Goal: Transaction & Acquisition: Purchase product/service

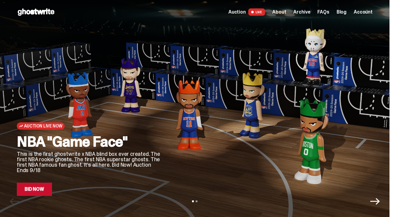
click at [51, 187] on link "Bid Now" at bounding box center [34, 188] width 35 height 13
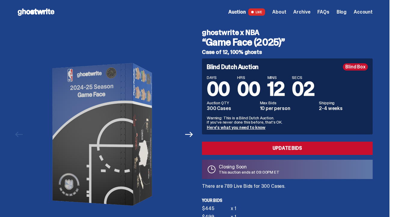
scroll to position [78, 0]
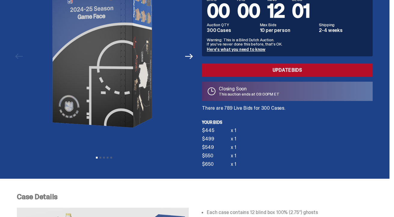
click at [261, 73] on link "Update Bids" at bounding box center [287, 69] width 171 height 13
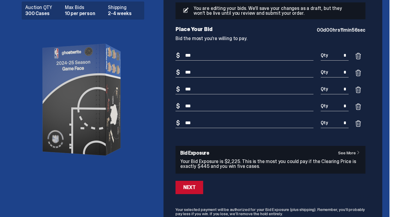
scroll to position [21, 0]
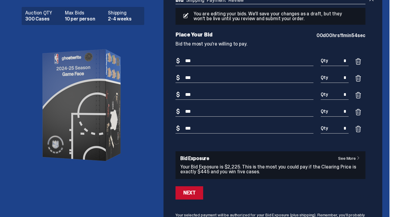
click at [198, 112] on input "***" at bounding box center [245, 112] width 138 height 10
type input "**"
drag, startPoint x: 201, startPoint y: 125, endPoint x: 174, endPoint y: 124, distance: 27.4
click at [174, 124] on div "Bid Shipping Payment Review Auction QTY 300 Cases Max Bids 10 per person Shippi…" at bounding box center [271, 126] width 214 height 281
type input "***"
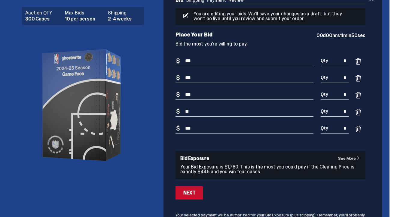
click at [203, 114] on input "**" at bounding box center [245, 112] width 138 height 10
type input "*"
type input "***"
drag, startPoint x: 201, startPoint y: 96, endPoint x: 179, endPoint y: 96, distance: 22.0
click at [180, 96] on div "Bid Amount $ ***" at bounding box center [245, 98] width 138 height 17
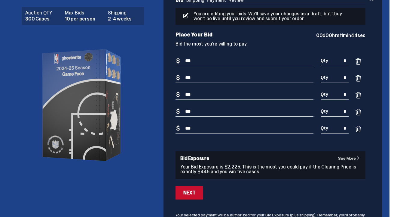
type input "***"
drag, startPoint x: 201, startPoint y: 80, endPoint x: 180, endPoint y: 80, distance: 20.8
click at [180, 80] on div "Bid Amount $ ***" at bounding box center [245, 81] width 138 height 17
type input "***"
drag, startPoint x: 201, startPoint y: 59, endPoint x: 182, endPoint y: 59, distance: 18.7
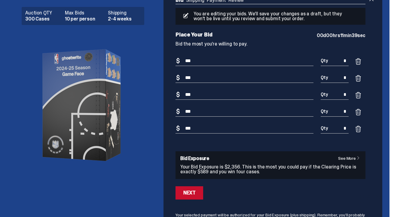
click at [183, 59] on input "***" at bounding box center [245, 61] width 138 height 10
type input "*"
type input "***"
click at [192, 190] on div "Next" at bounding box center [190, 192] width 12 height 5
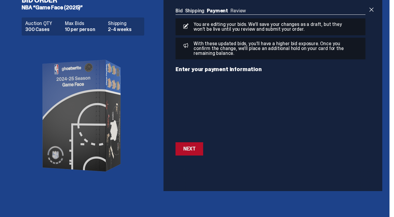
click at [188, 153] on button "Next Next" at bounding box center [190, 148] width 28 height 13
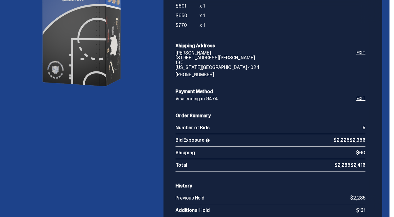
scroll to position [175, 0]
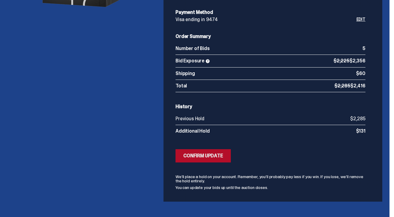
click at [207, 153] on div "Confirm Update" at bounding box center [204, 155] width 40 height 5
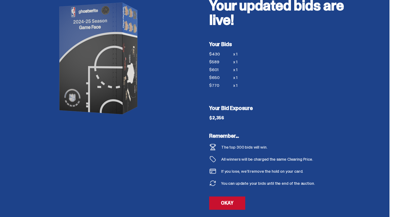
scroll to position [48, 0]
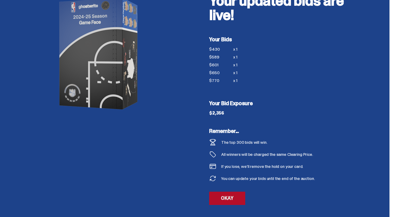
click at [235, 198] on link "OKAY" at bounding box center [227, 197] width 36 height 13
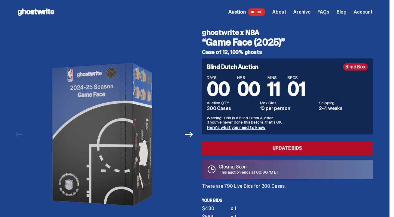
click at [270, 148] on link "Update Bids" at bounding box center [287, 147] width 171 height 13
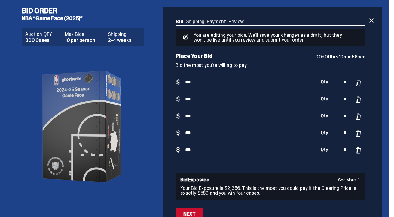
click at [227, 22] on ul "Bid Shipping Payment Review" at bounding box center [271, 22] width 190 height 6
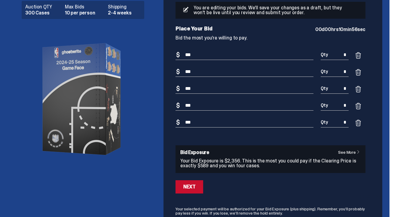
click at [346, 150] on link "See More" at bounding box center [350, 152] width 25 height 4
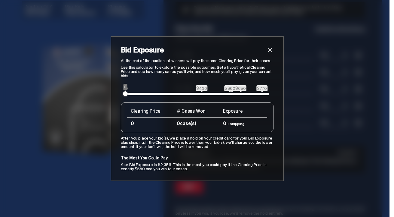
click at [273, 51] on span "close" at bounding box center [270, 49] width 7 height 7
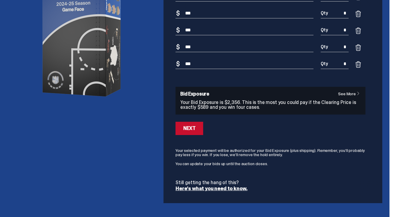
scroll to position [4, 0]
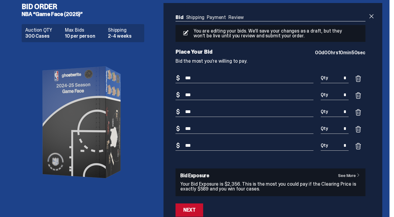
click at [337, 76] on input "*" at bounding box center [335, 78] width 28 height 10
click at [349, 146] on input "*" at bounding box center [335, 146] width 28 height 10
type input "*"
click at [349, 108] on input "*" at bounding box center [335, 112] width 28 height 10
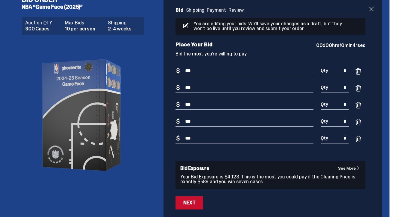
scroll to position [26, 0]
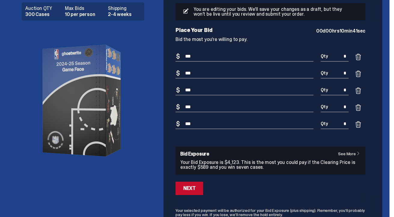
type input "*"
click at [195, 196] on form "Bid Amount $ *** Bid Quantity Qty * Bid Amount $ *** Bid Quantity Qty * Bid Amo…" at bounding box center [271, 150] width 190 height 199
click at [194, 190] on div "Next" at bounding box center [190, 188] width 12 height 5
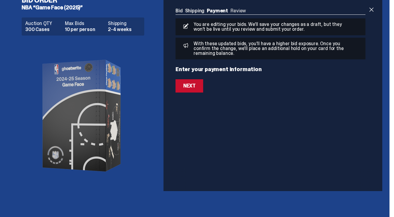
scroll to position [11, 0]
click at [193, 149] on div "Next" at bounding box center [190, 148] width 12 height 5
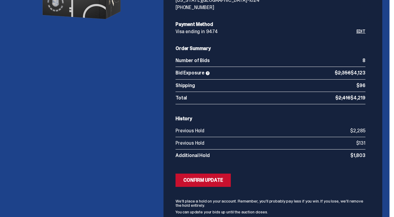
scroll to position [167, 0]
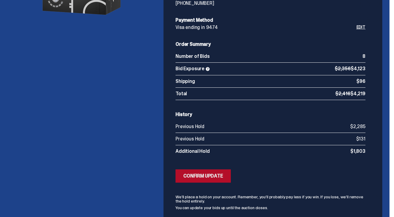
click at [218, 177] on div "Confirm Update" at bounding box center [204, 175] width 40 height 5
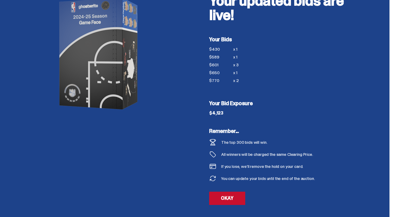
scroll to position [38, 0]
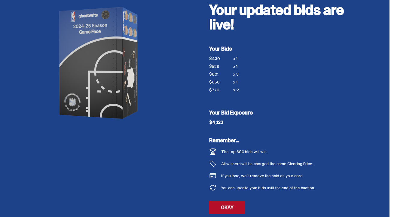
click at [223, 203] on link "OKAY" at bounding box center [227, 207] width 36 height 13
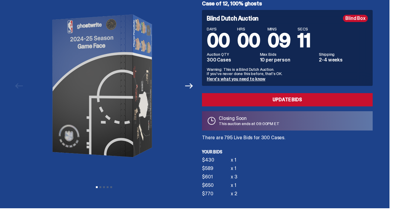
scroll to position [59, 0]
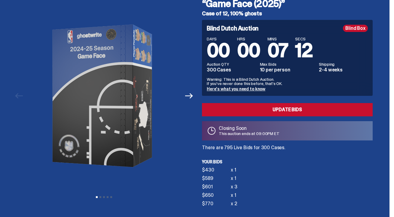
scroll to position [56, 0]
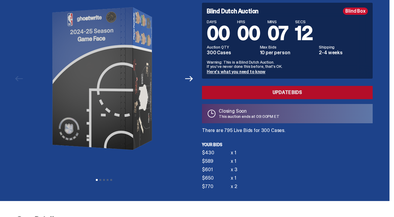
click at [268, 95] on link "Update Bids" at bounding box center [287, 92] width 171 height 13
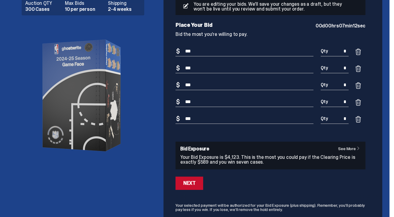
scroll to position [34, 0]
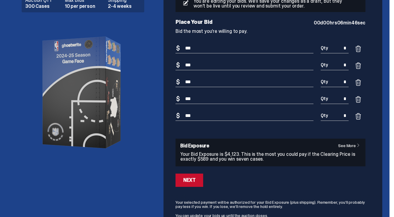
drag, startPoint x: 217, startPoint y: 116, endPoint x: 165, endPoint y: 116, distance: 52.3
click at [166, 116] on div "Bid Shipping Payment Review Auction QTY 300 Cases Max Bids 10 per person Shippi…" at bounding box center [271, 113] width 214 height 281
type input "***"
drag, startPoint x: 203, startPoint y: 98, endPoint x: 165, endPoint y: 97, distance: 38.2
click at [165, 98] on div "Bid Order NBA “Game Face (2025)” Auction QTY 300 Cases Max Bids 10 per person S…" at bounding box center [194, 114] width 385 height 296
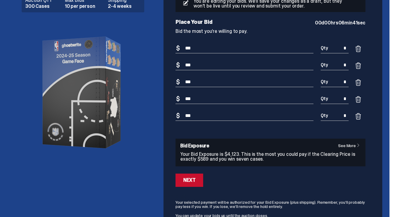
type input "***"
drag, startPoint x: 198, startPoint y: 83, endPoint x: 173, endPoint y: 82, distance: 25.3
click at [174, 83] on div "Bid Shipping Payment Review Auction QTY 300 Cases Max Bids 10 per person Shippi…" at bounding box center [271, 113] width 214 height 281
type input "***"
click at [149, 76] on div "Auction QTY 300 Cases Max Bids 10 per person Shipping 2-4 weeks" at bounding box center [86, 136] width 128 height 289
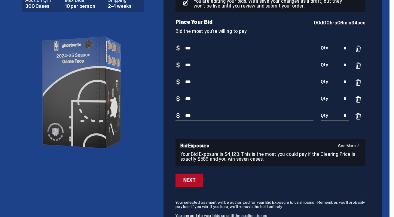
click at [187, 180] on div "Next" at bounding box center [190, 180] width 12 height 5
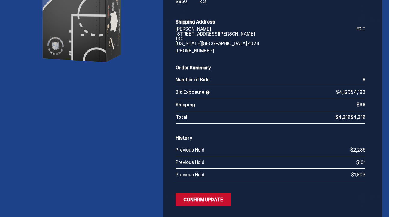
scroll to position [127, 0]
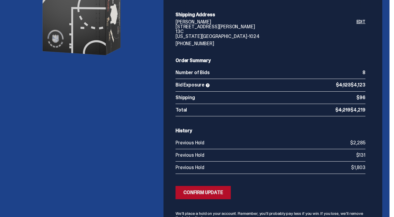
click at [207, 190] on div "Confirm Update" at bounding box center [204, 192] width 40 height 5
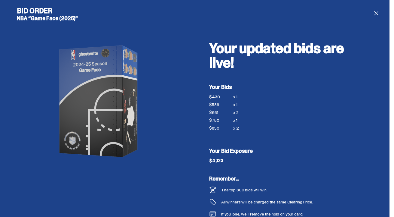
click at [380, 11] on span at bounding box center [376, 13] width 7 height 7
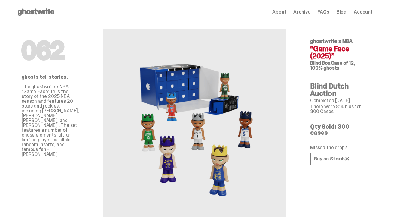
click at [372, 12] on span "Account" at bounding box center [363, 12] width 19 height 5
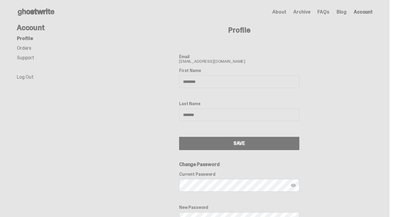
click at [31, 46] on link "Orders" at bounding box center [24, 48] width 14 height 6
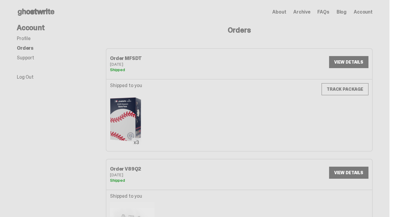
click at [26, 36] on link "Profile" at bounding box center [24, 38] width 14 height 6
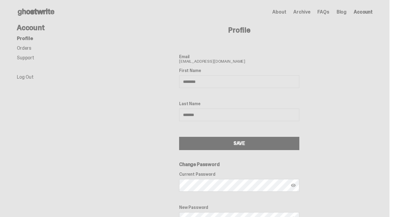
click at [304, 14] on span "Archive" at bounding box center [302, 12] width 17 height 5
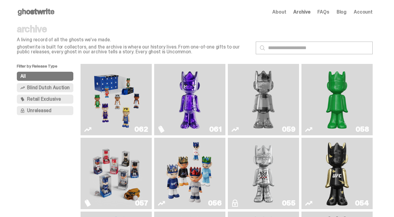
click at [261, 97] on img "Two" at bounding box center [263, 99] width 53 height 66
click at [118, 103] on img "Game Face (2025)" at bounding box center [116, 99] width 53 height 66
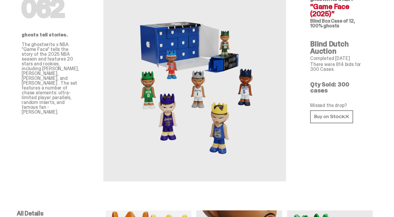
scroll to position [50, 0]
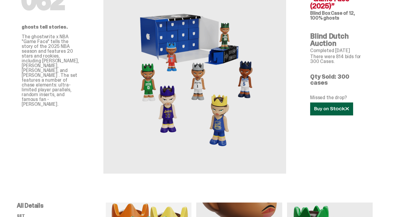
click at [332, 107] on icon at bounding box center [332, 109] width 35 height 5
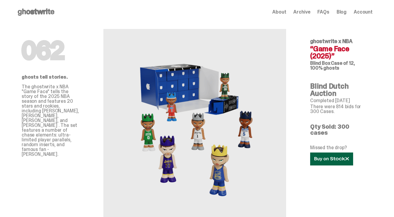
click at [332, 156] on icon at bounding box center [332, 158] width 35 height 5
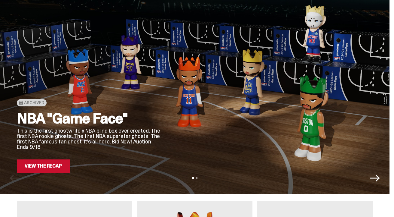
scroll to position [24, 0]
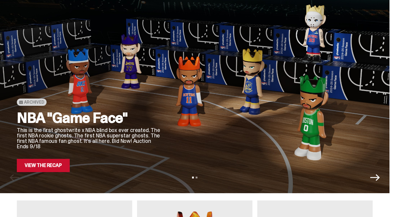
click at [141, 83] on div "Archived NBA "Game Face" This is the first ghostwrite x NBA blind box ever crea…" at bounding box center [89, 96] width 144 height 152
click at [50, 160] on link "View the Recap" at bounding box center [43, 165] width 53 height 13
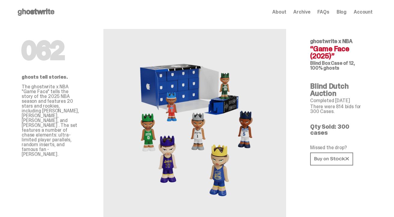
scroll to position [14, 0]
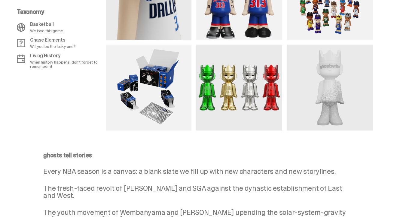
scroll to position [632, 0]
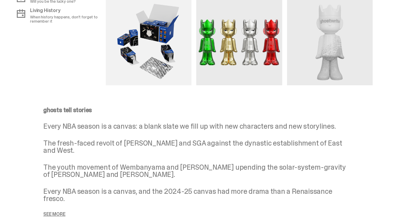
click at [233, 48] on img at bounding box center [239, 42] width 86 height 86
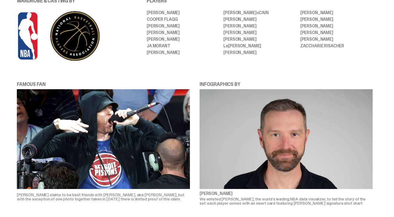
scroll to position [1246, 0]
